Goal: Task Accomplishment & Management: Use online tool/utility

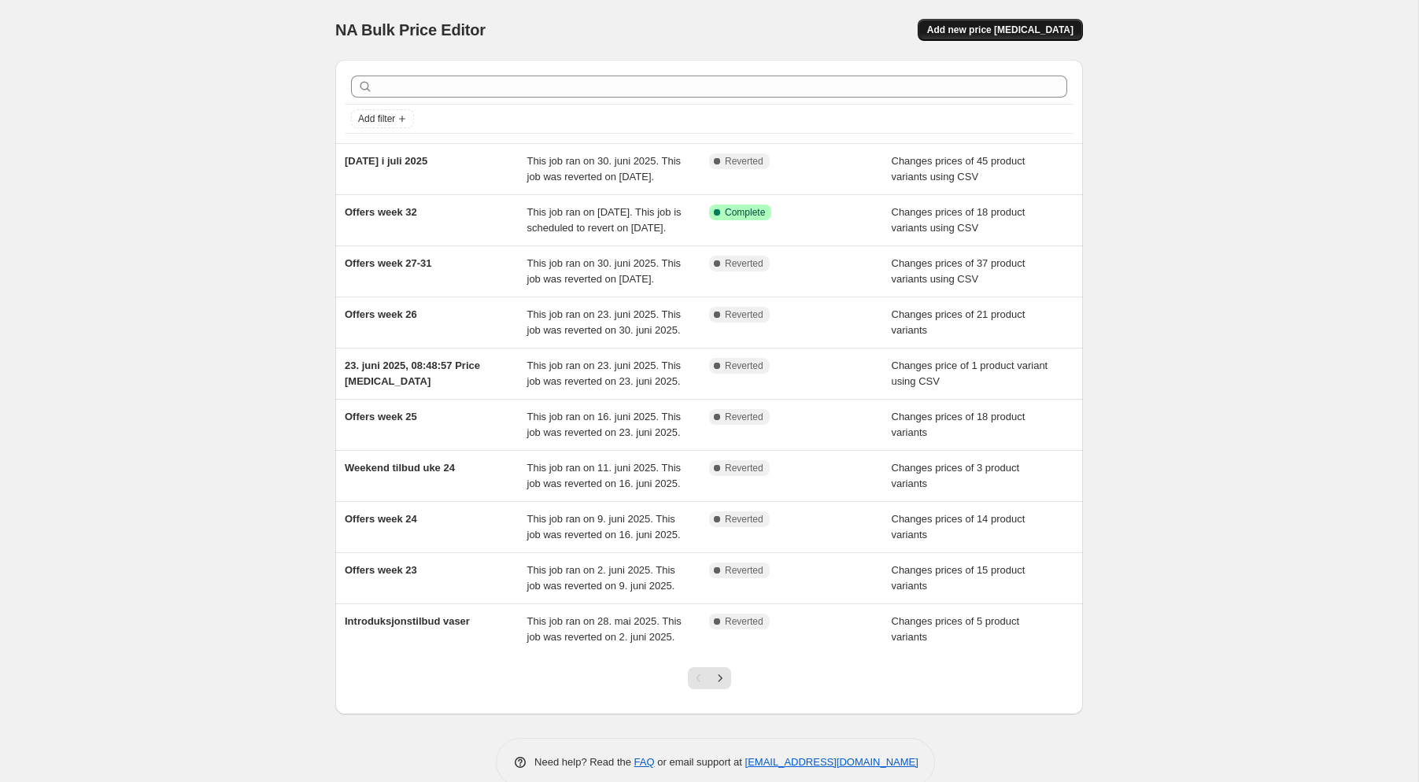
click at [1061, 25] on span "Add new price [MEDICAL_DATA]" at bounding box center [1000, 30] width 146 height 13
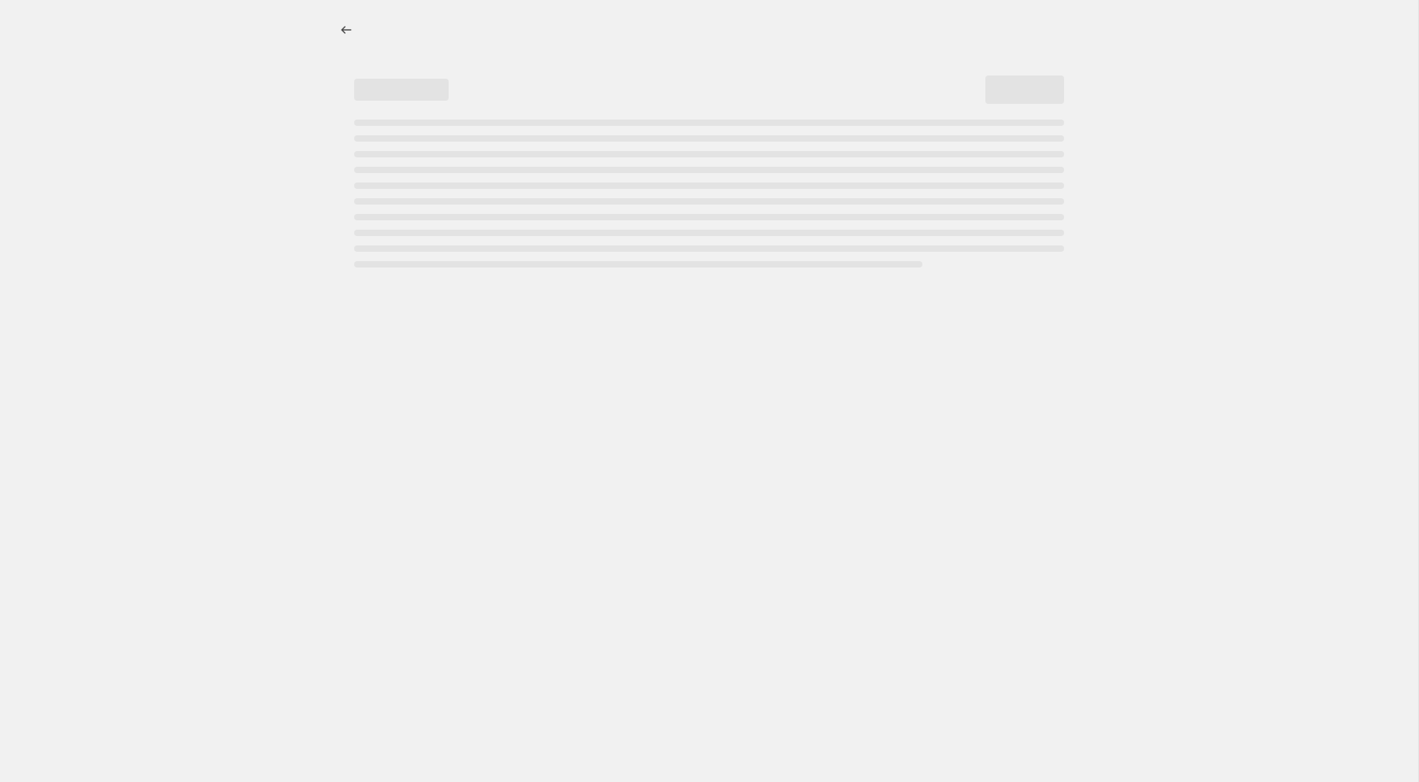
select select "percentage"
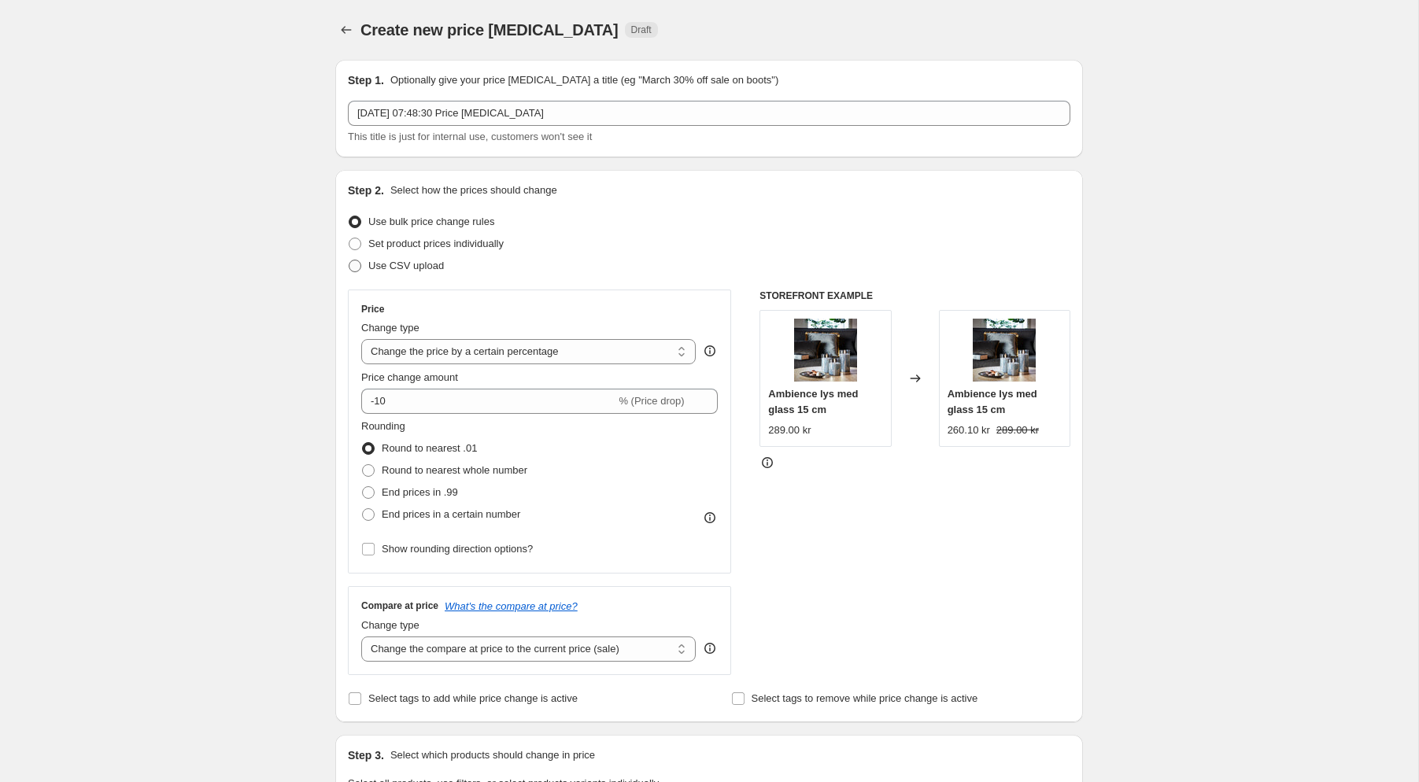
click at [360, 267] on span at bounding box center [355, 266] width 13 height 13
click at [349, 260] on input "Use CSV upload" at bounding box center [349, 260] width 1 height 1
radio input "true"
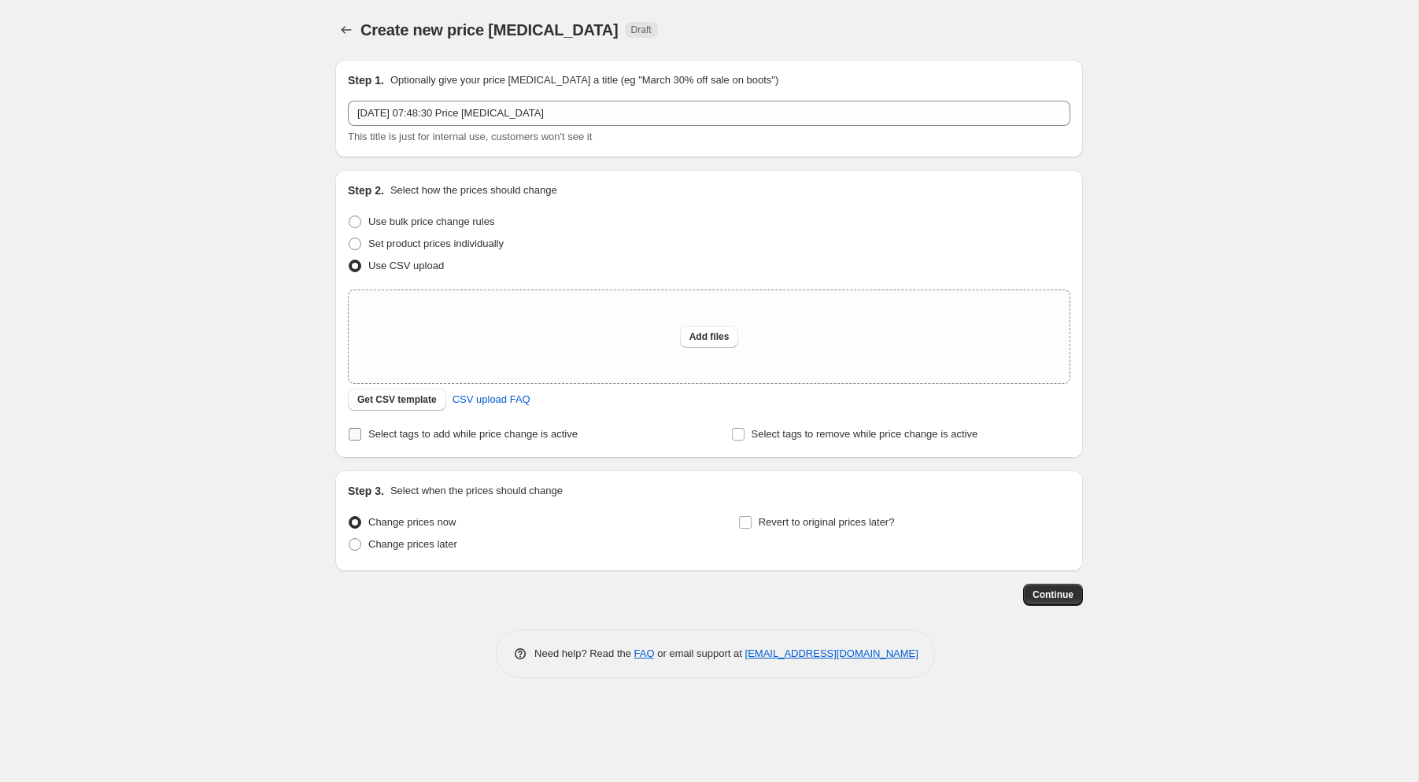
click at [354, 434] on input "Select tags to add while price change is active" at bounding box center [355, 434] width 13 height 13
checkbox input "true"
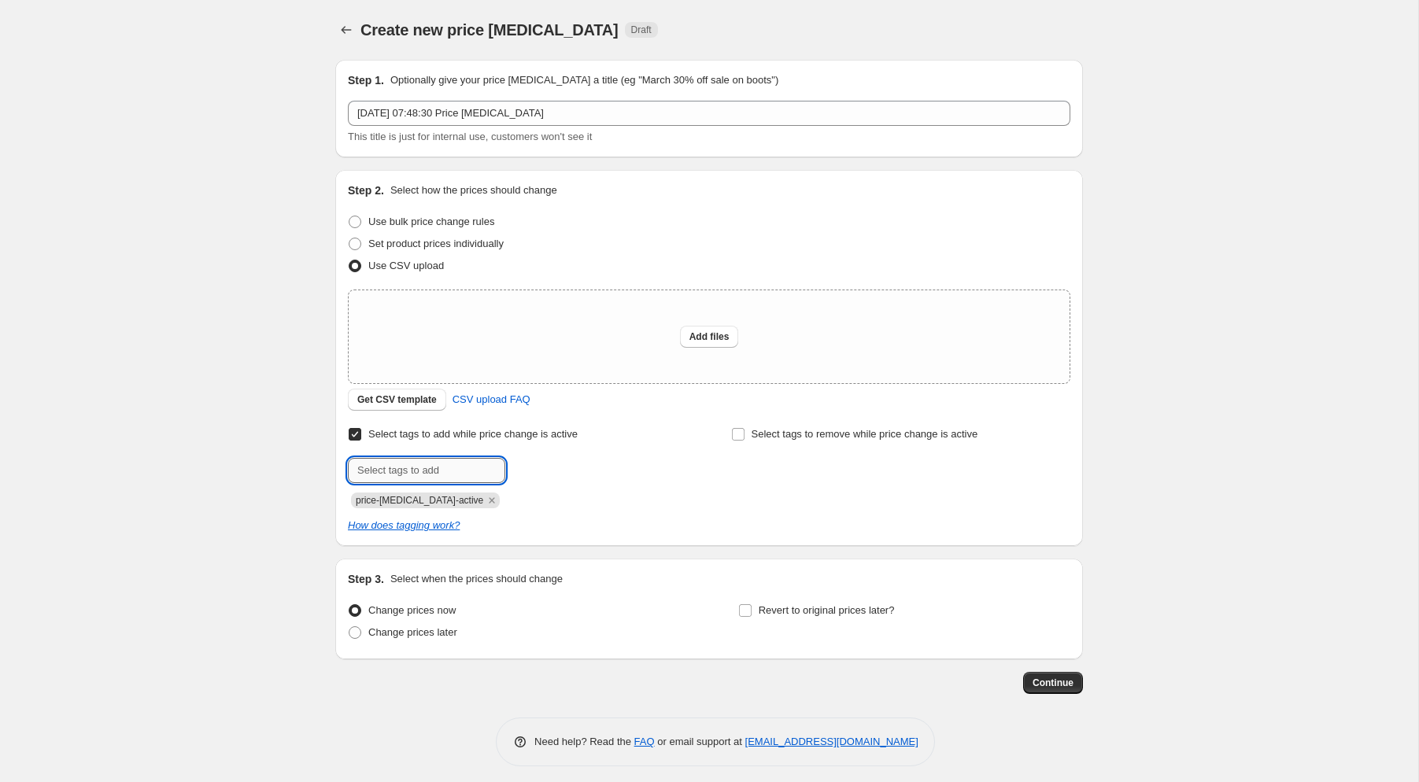
click at [447, 474] on input "text" at bounding box center [426, 470] width 157 height 25
type input "campaign_weekly"
click at [590, 469] on span "campaign_wee..." at bounding box center [577, 468] width 75 height 11
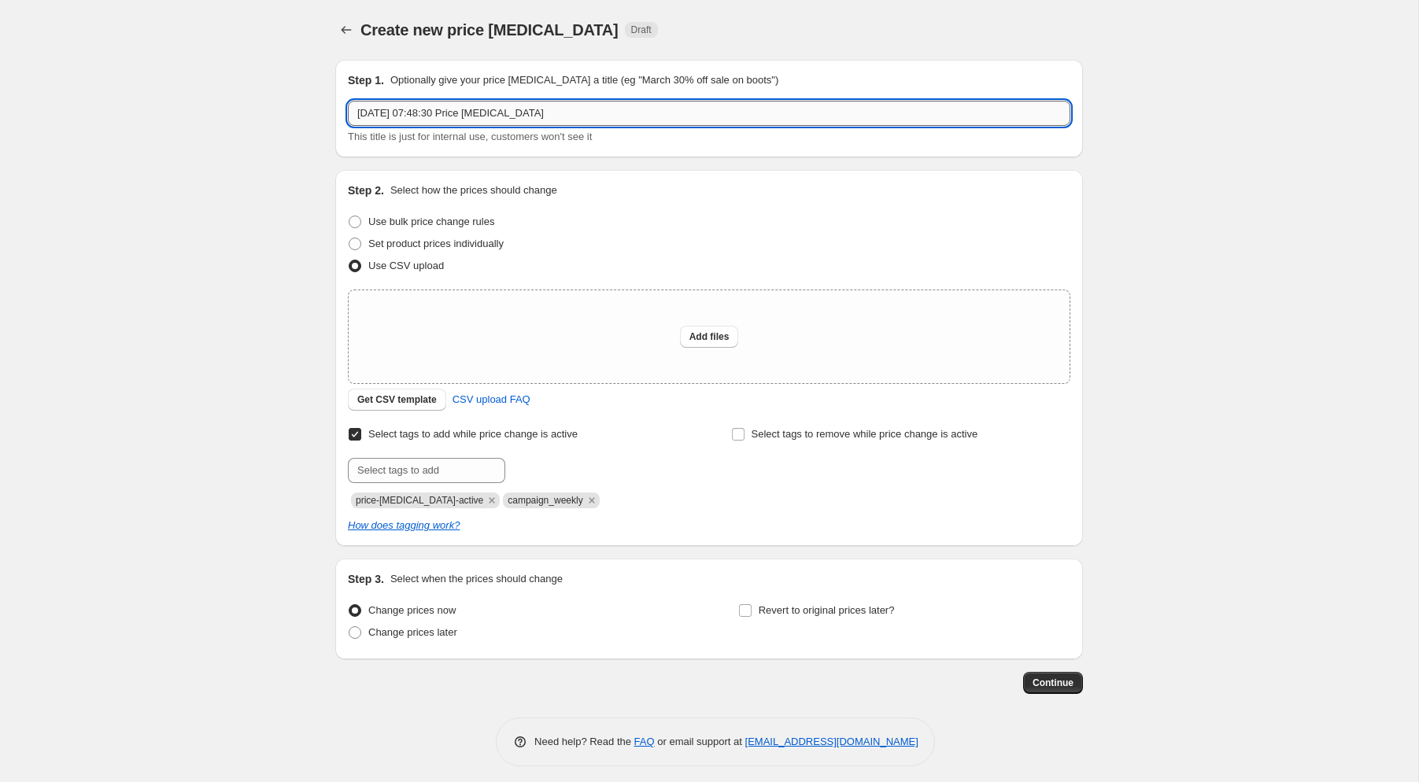
click at [580, 119] on input "[DATE] 07:48:30 Price [MEDICAL_DATA]" at bounding box center [709, 113] width 722 height 25
drag, startPoint x: 581, startPoint y: 114, endPoint x: -42, endPoint y: 65, distance: 625.0
click at [348, 101] on input "[DATE] 07:48:30 Price [MEDICAL_DATA]" at bounding box center [709, 113] width 722 height 25
type input "Offers week 33"
click at [354, 637] on span at bounding box center [355, 632] width 13 height 13
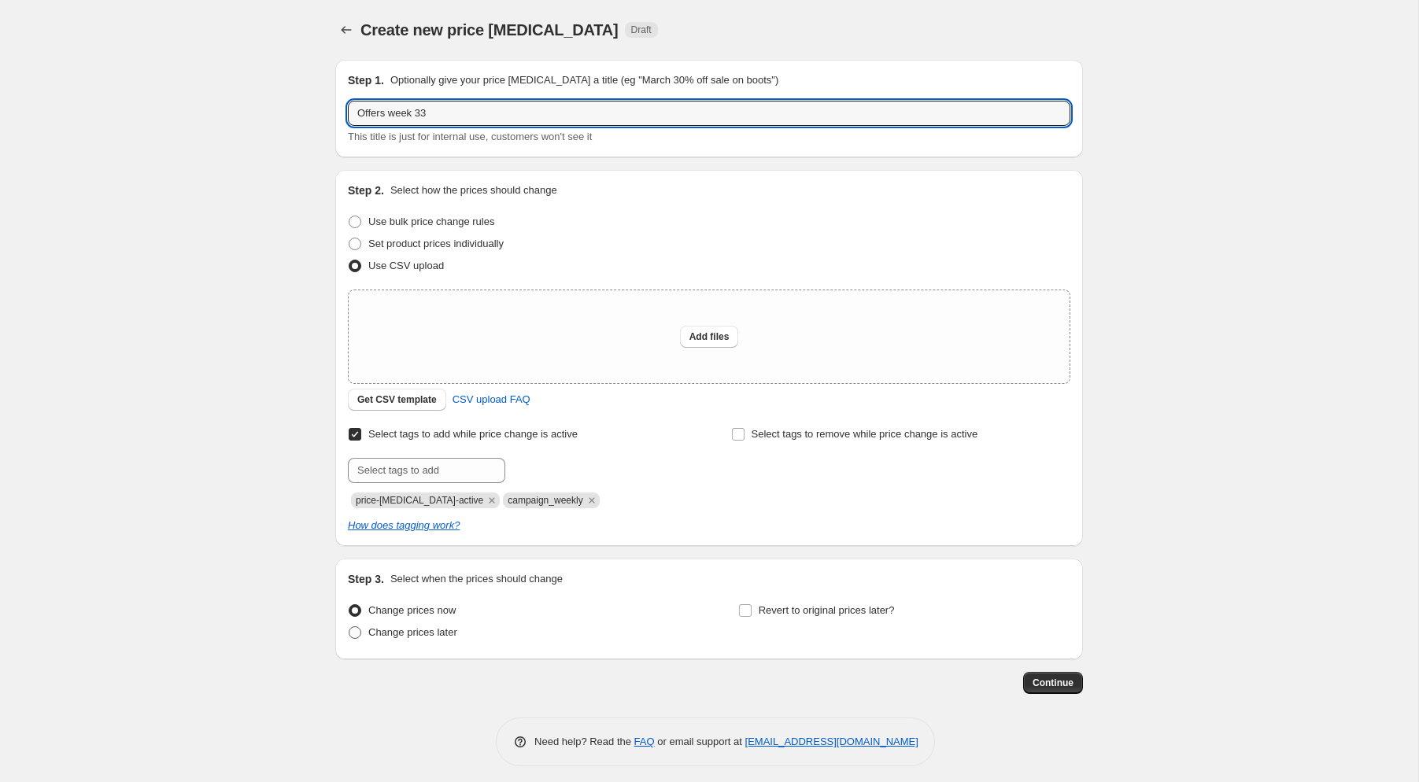
click at [349, 627] on input "Change prices later" at bounding box center [349, 626] width 1 height 1
radio input "true"
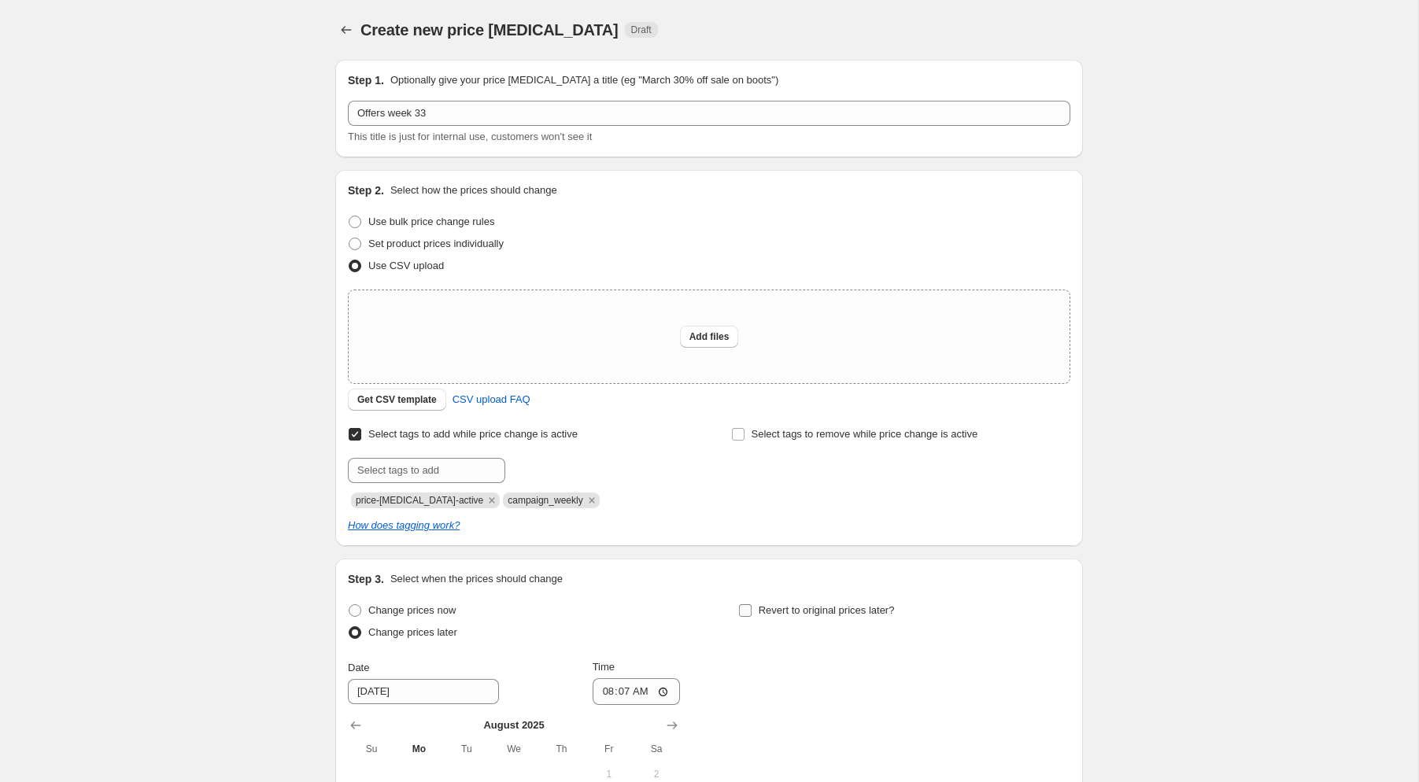
click at [746, 609] on input "Revert to original prices later?" at bounding box center [745, 610] width 13 height 13
checkbox input "true"
click at [706, 330] on button "Add files" at bounding box center [709, 337] width 59 height 22
type input "C:\fakepath\Offers 33 NO.csv"
click at [707, 330] on button "Add files" at bounding box center [709, 337] width 59 height 22
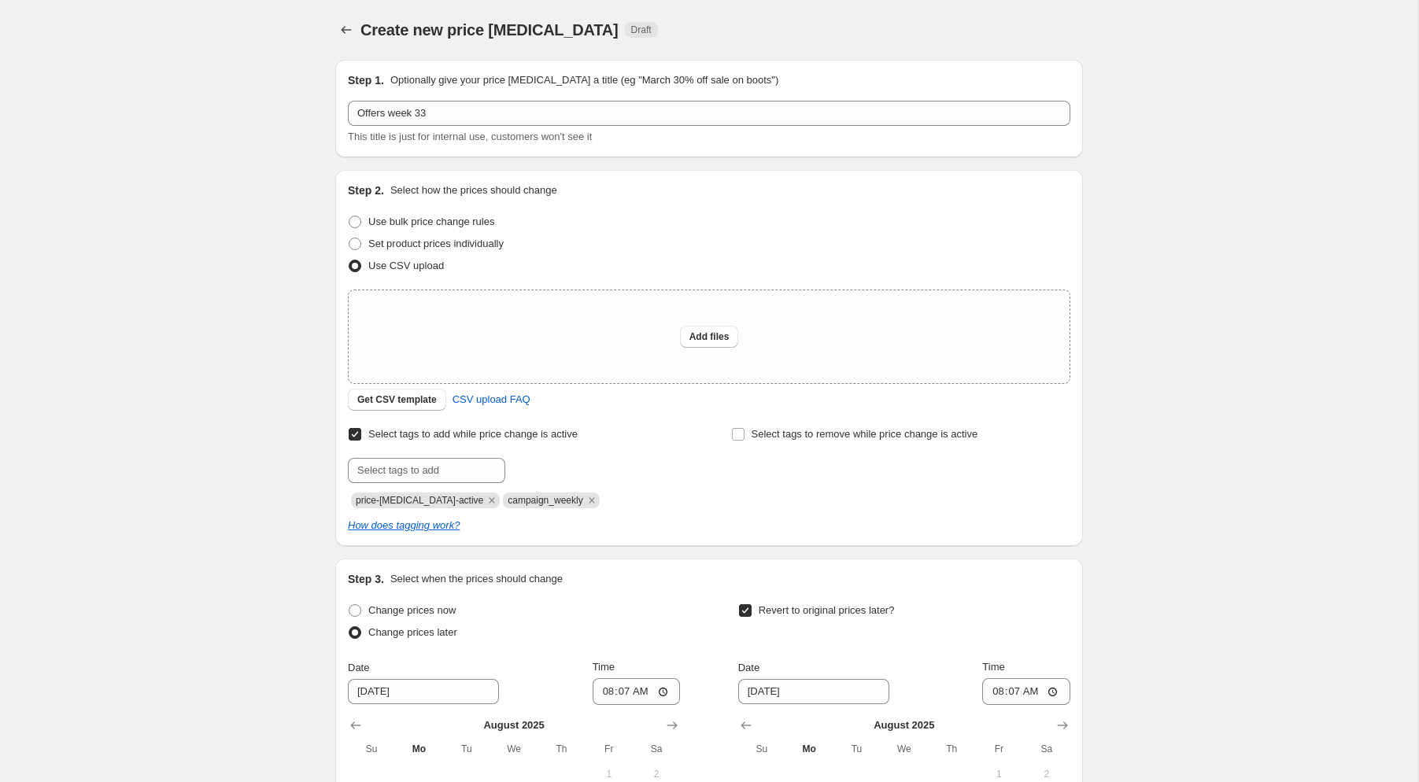
type input "C:\fakepath\Offers 33 NO.csv"
click at [704, 338] on span "Add files" at bounding box center [709, 336] width 40 height 13
type input "C:\fakepath\Offers 33 NO.csv"
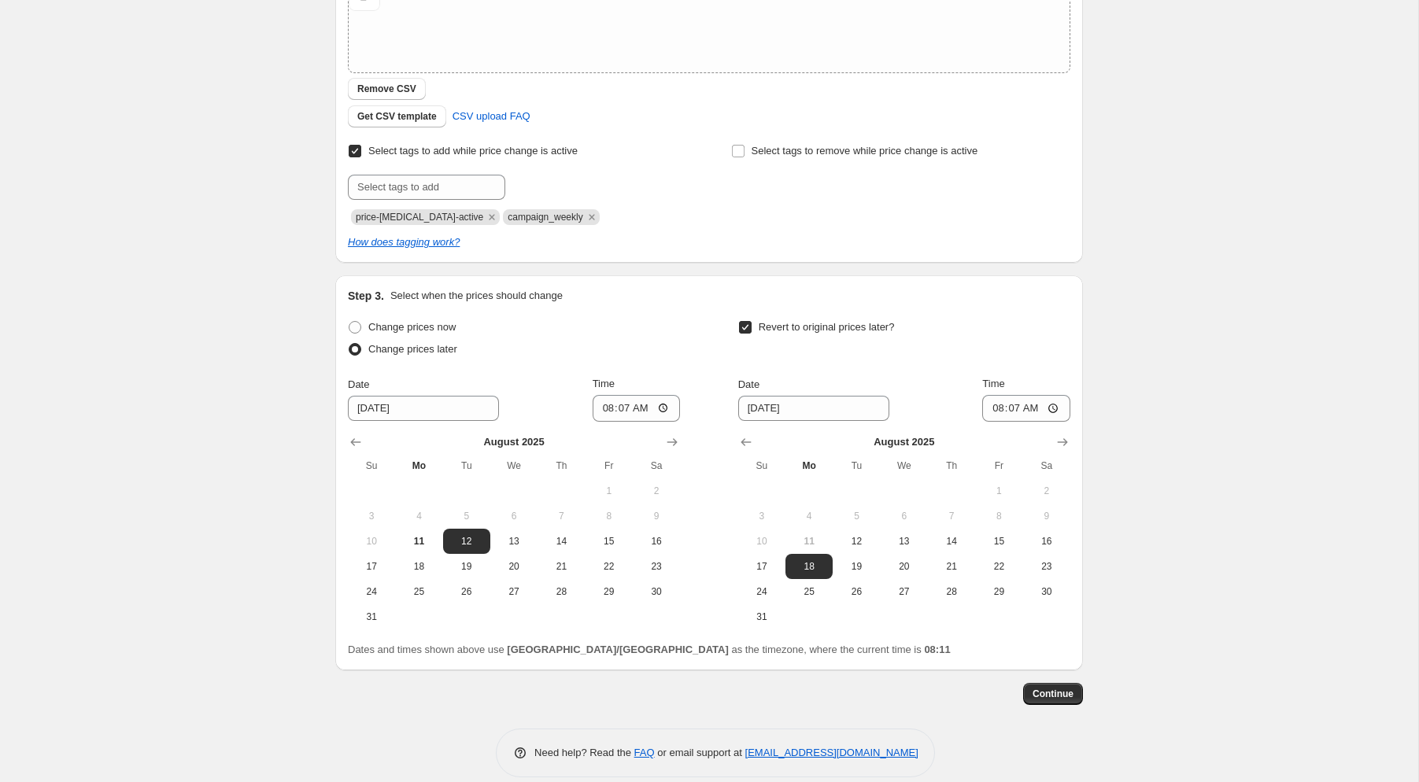
scroll to position [312, 0]
click at [424, 537] on span "11" at bounding box center [418, 539] width 35 height 13
type input "[DATE]"
click at [650, 408] on input "08:07" at bounding box center [636, 406] width 88 height 27
type input "15:00"
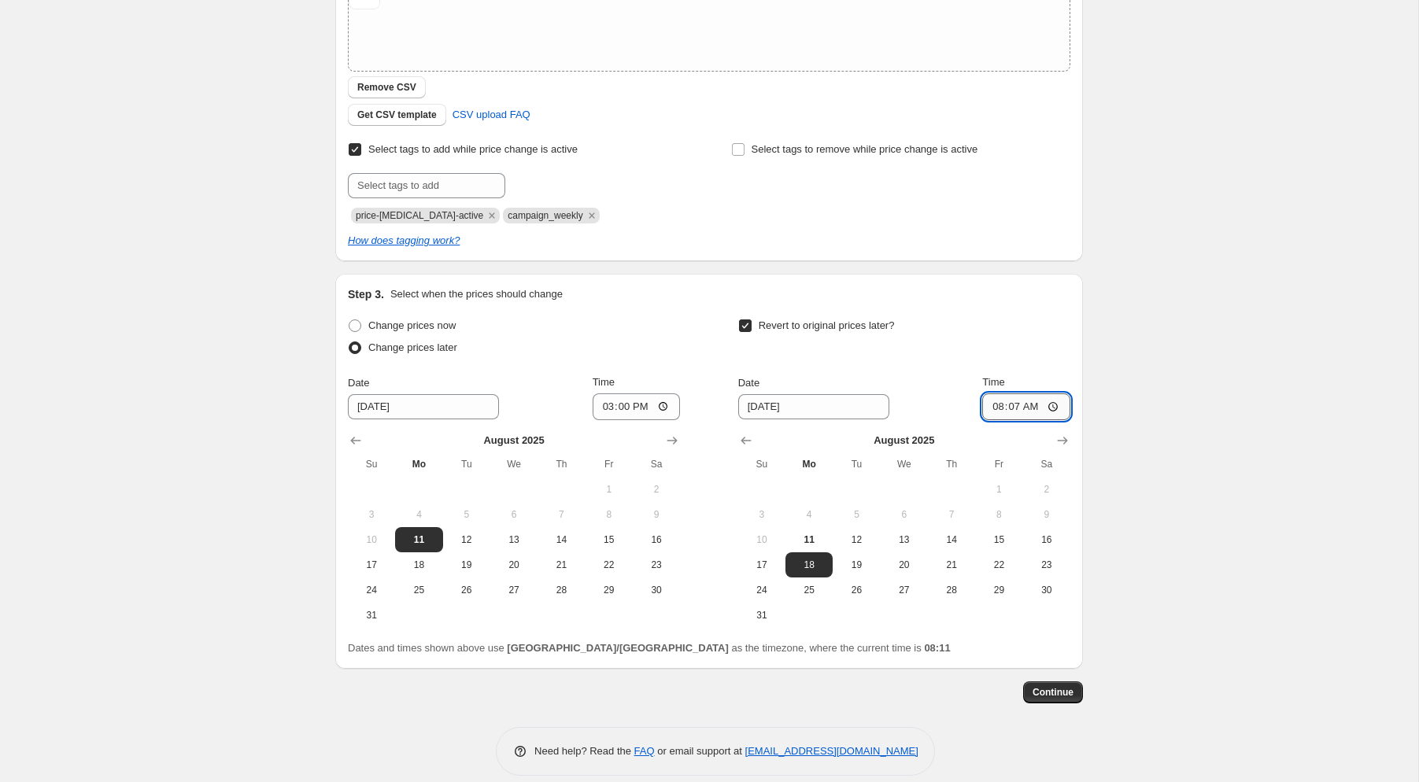
drag, startPoint x: 1026, startPoint y: 405, endPoint x: 1055, endPoint y: 413, distance: 30.2
click at [1027, 406] on input "08:07" at bounding box center [1026, 406] width 88 height 27
type input "14:55"
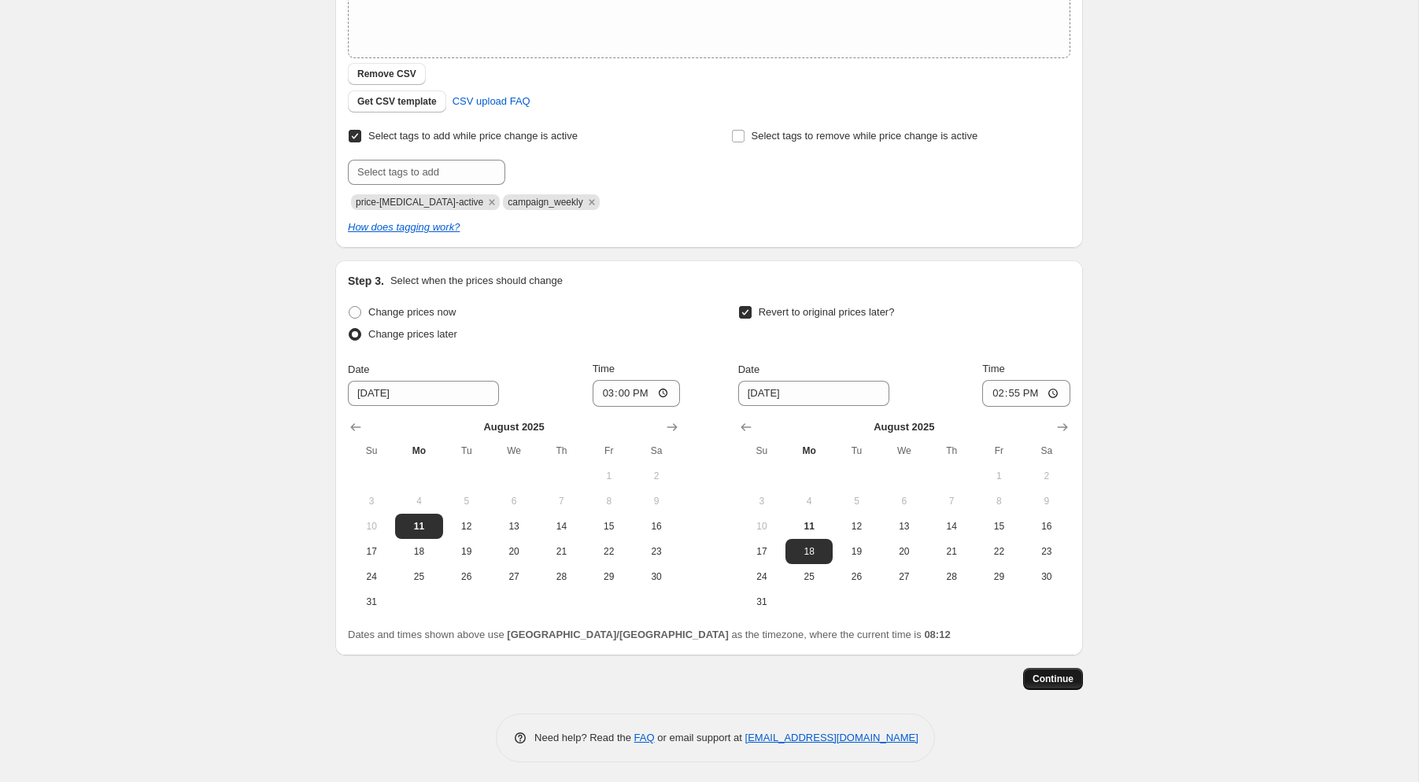
scroll to position [323, 0]
click at [1060, 679] on span "Continue" at bounding box center [1052, 681] width 41 height 13
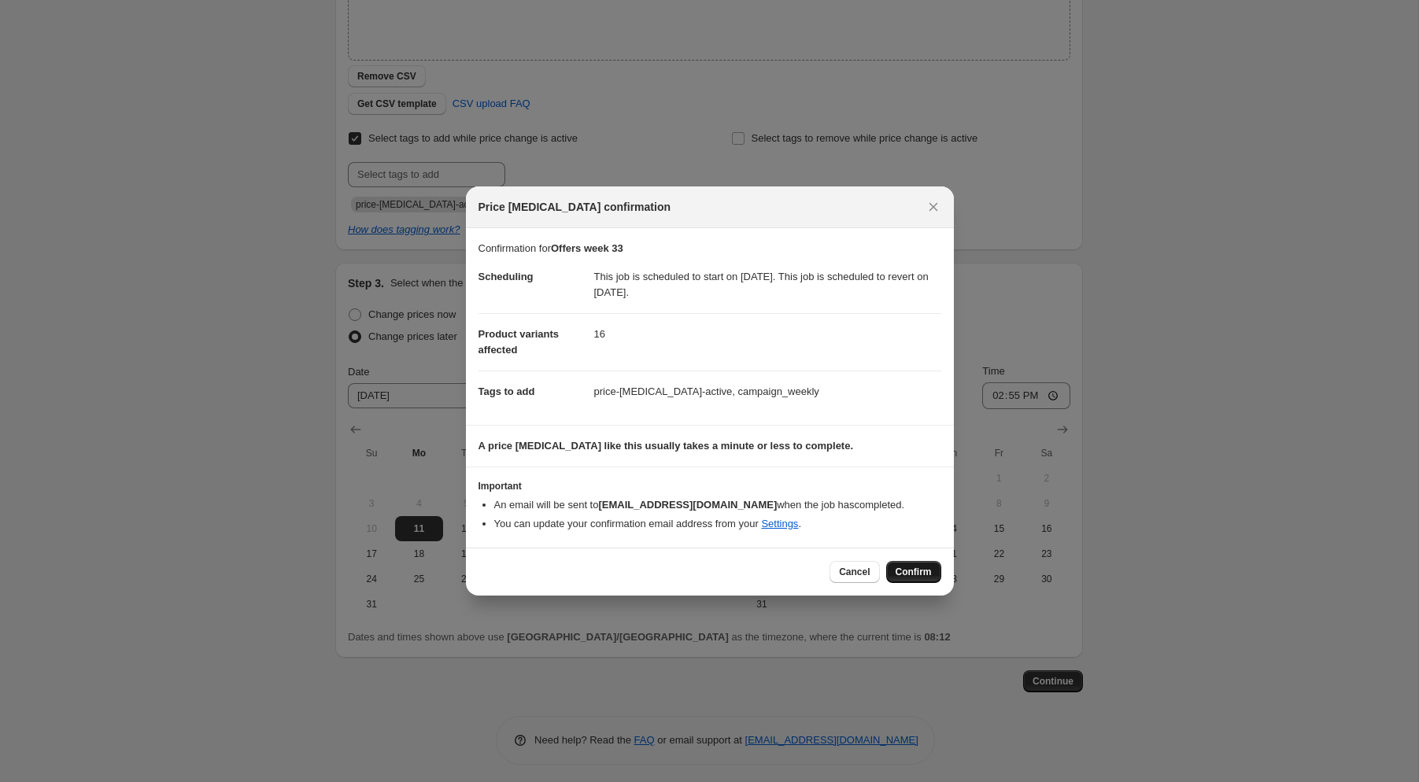
click at [912, 574] on span "Confirm" at bounding box center [913, 572] width 36 height 13
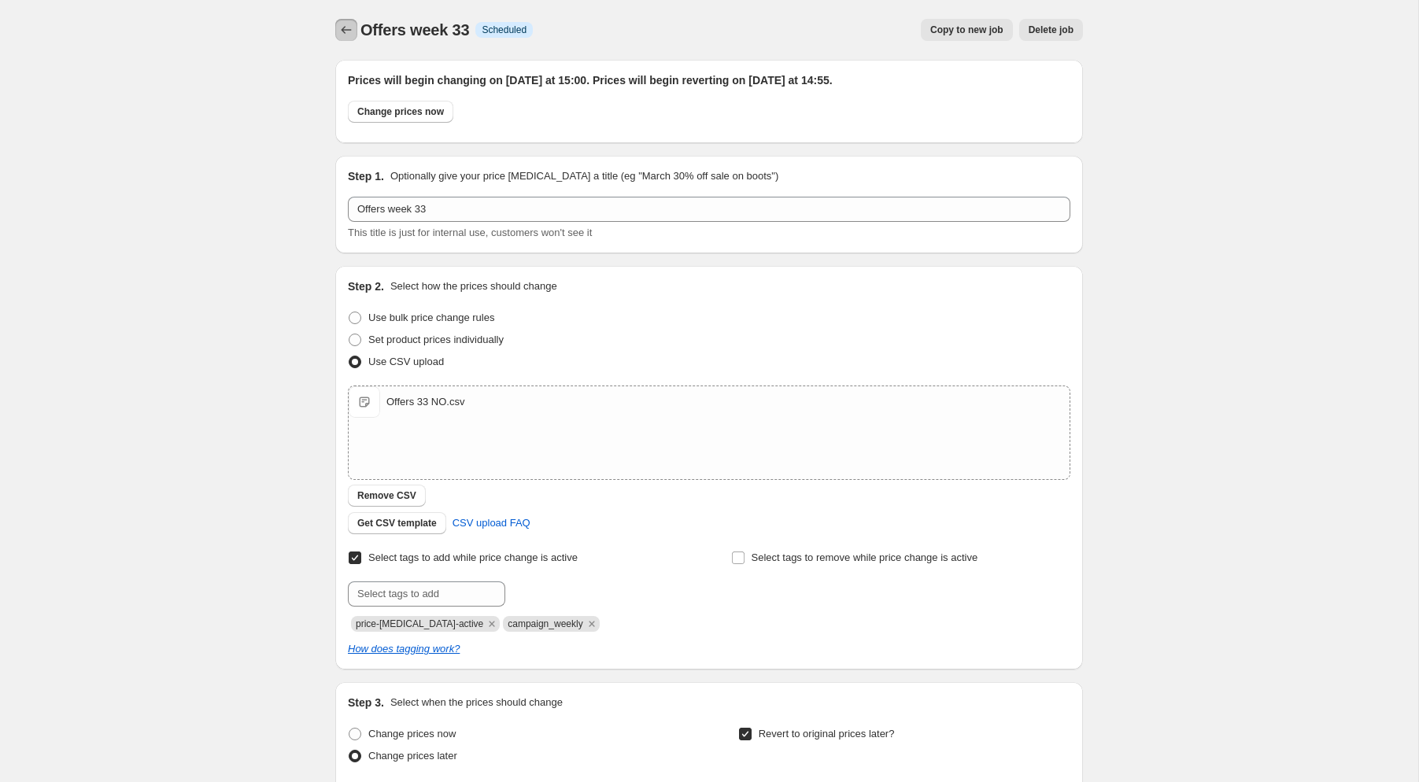
click at [344, 27] on icon "Price change jobs" at bounding box center [346, 30] width 16 height 16
